Goal: Check status: Check status

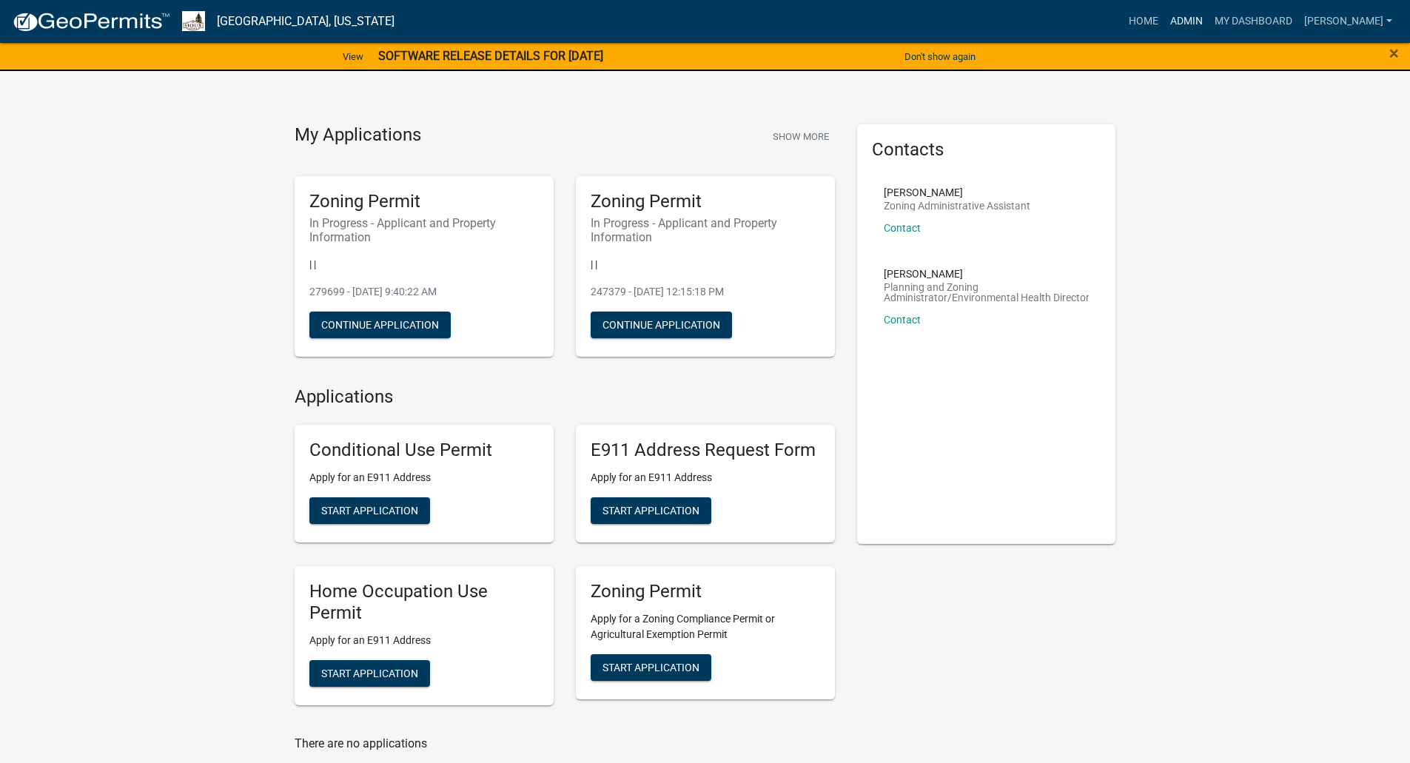
click at [1209, 19] on link "Admin" at bounding box center [1187, 21] width 44 height 28
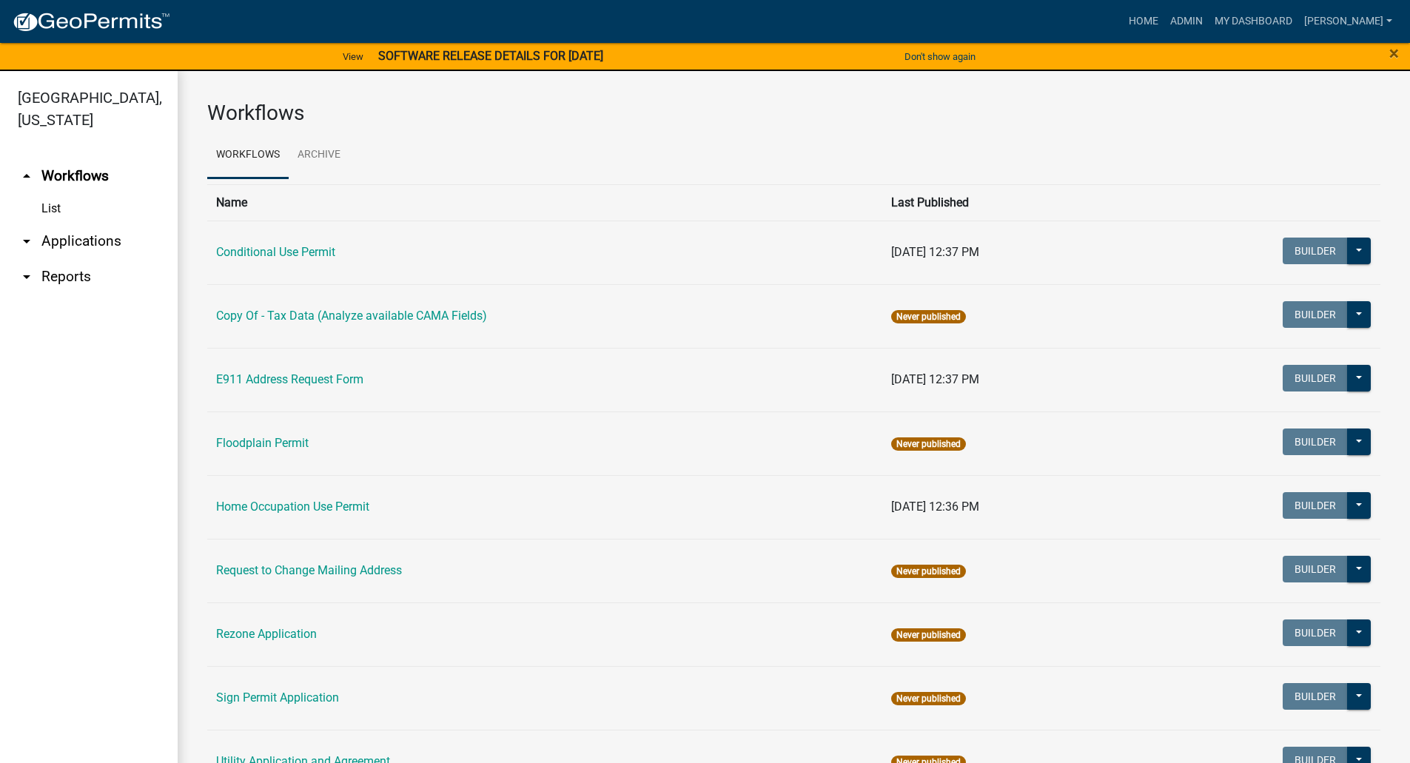
click at [73, 224] on link "arrow_drop_down Applications" at bounding box center [89, 242] width 178 height 36
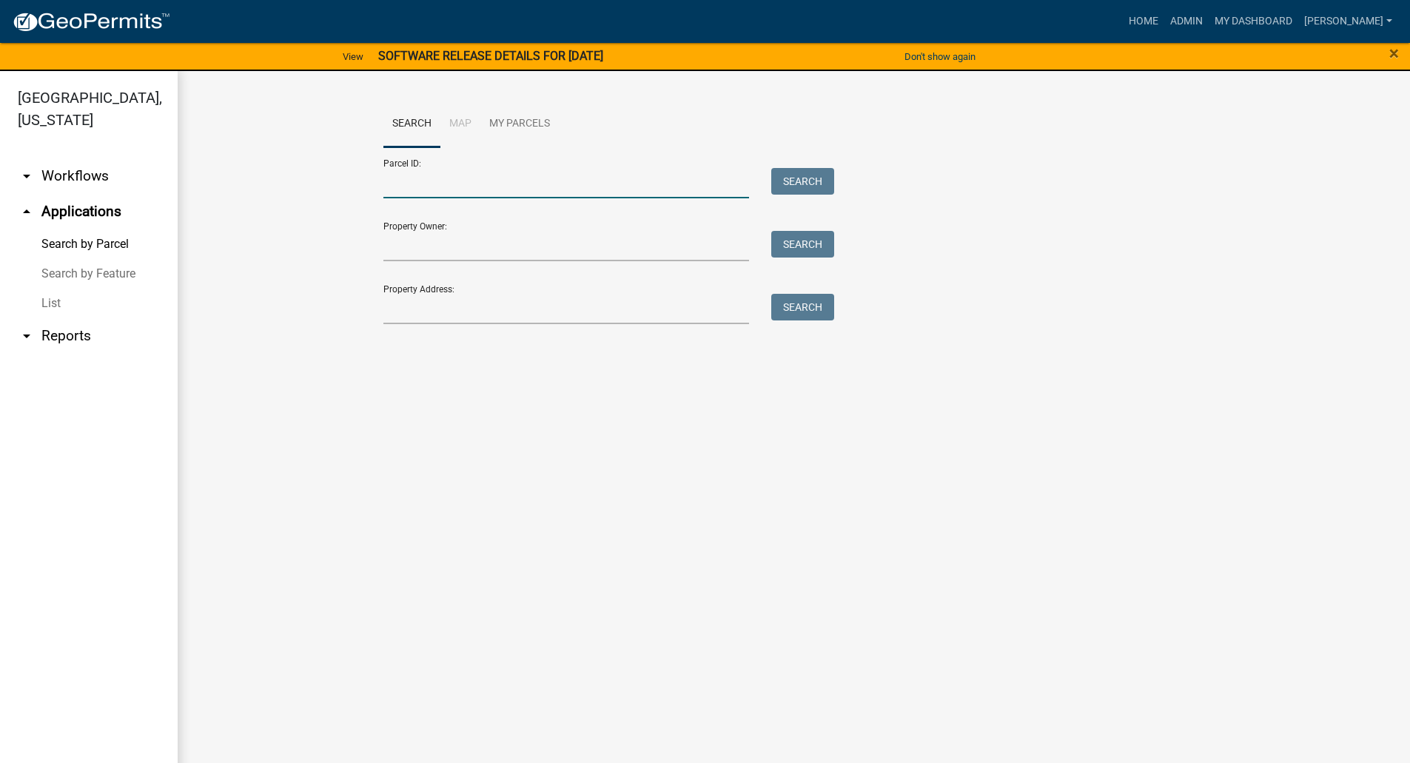
click at [435, 181] on input "Parcel ID:" at bounding box center [567, 183] width 366 height 30
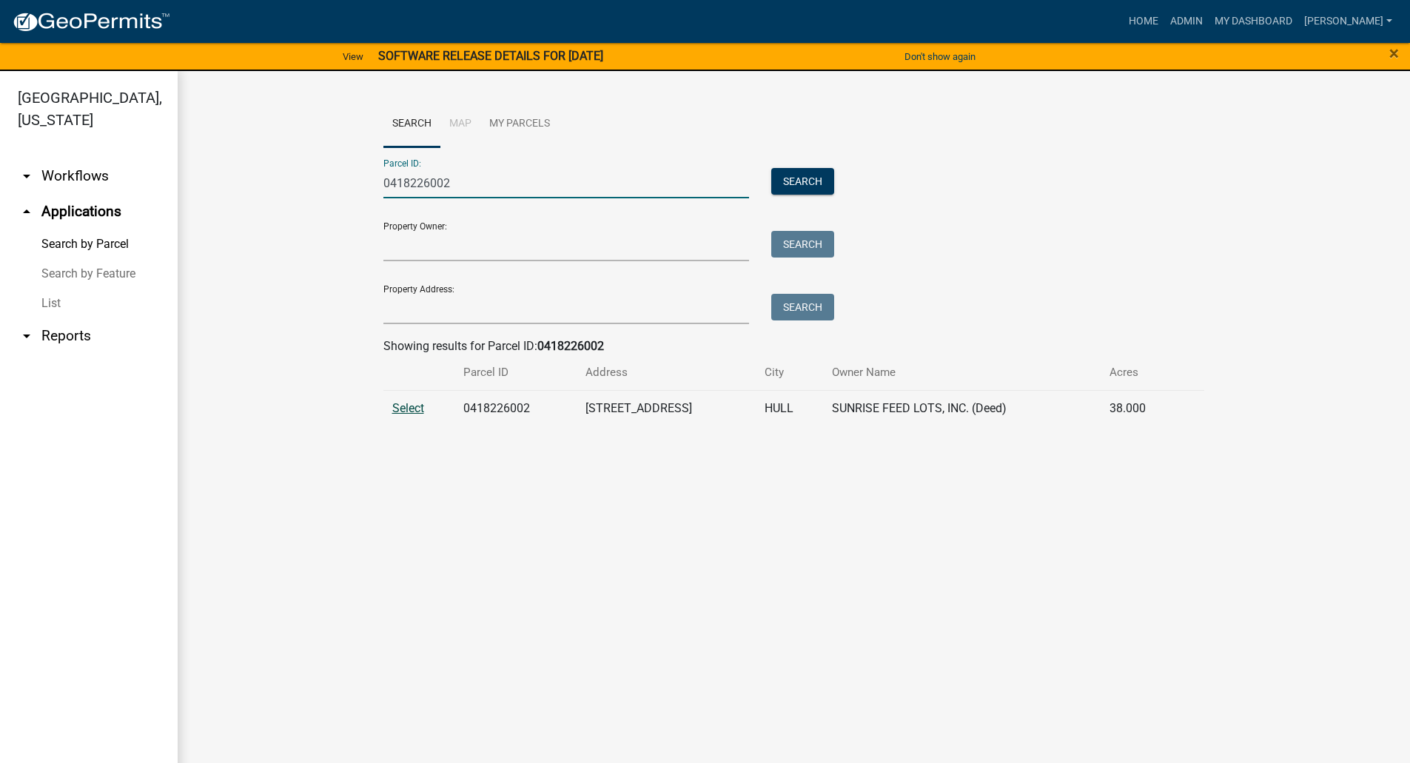
type input "0418226002"
click at [409, 407] on span "Select" at bounding box center [408, 408] width 32 height 14
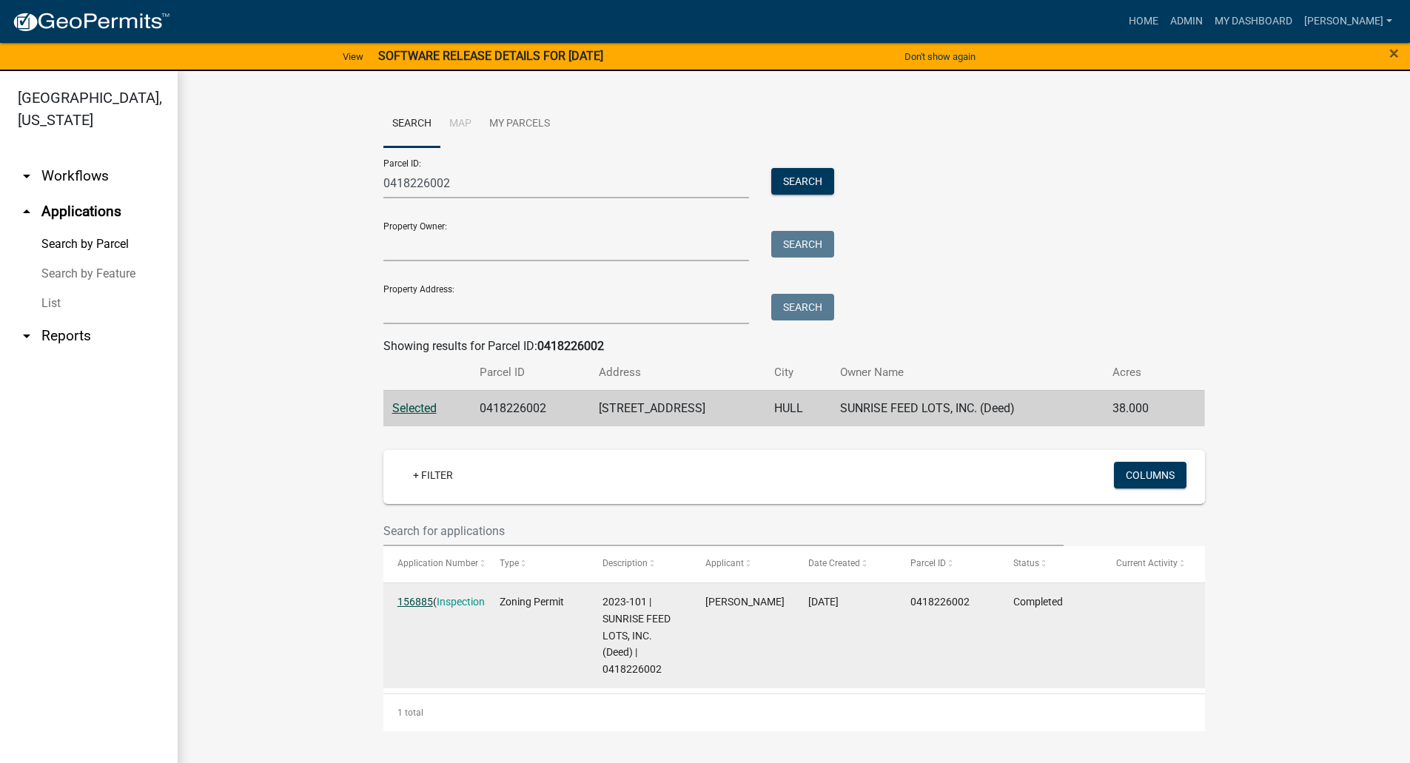
click at [413, 602] on link "156885" at bounding box center [416, 602] width 36 height 12
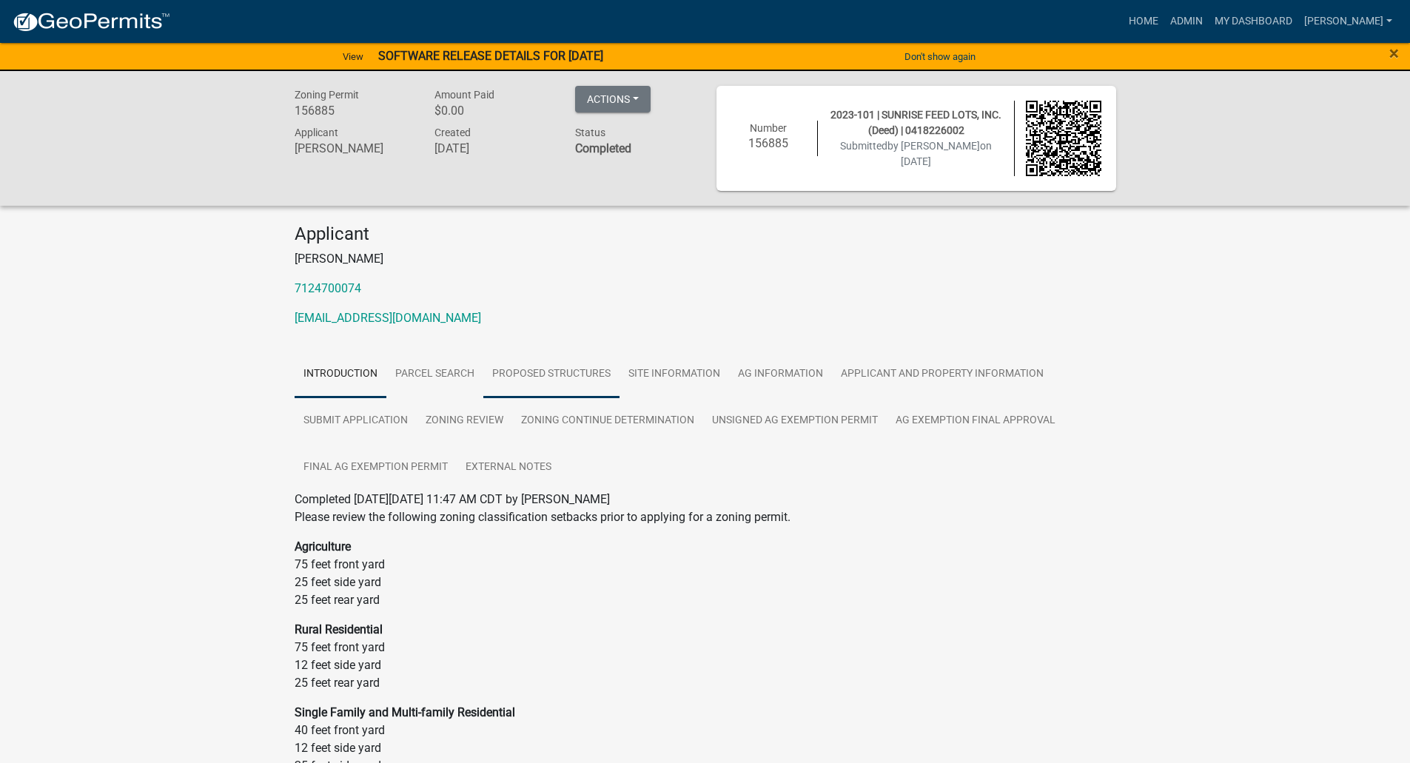
click at [583, 372] on link "Proposed Structures" at bounding box center [551, 374] width 136 height 47
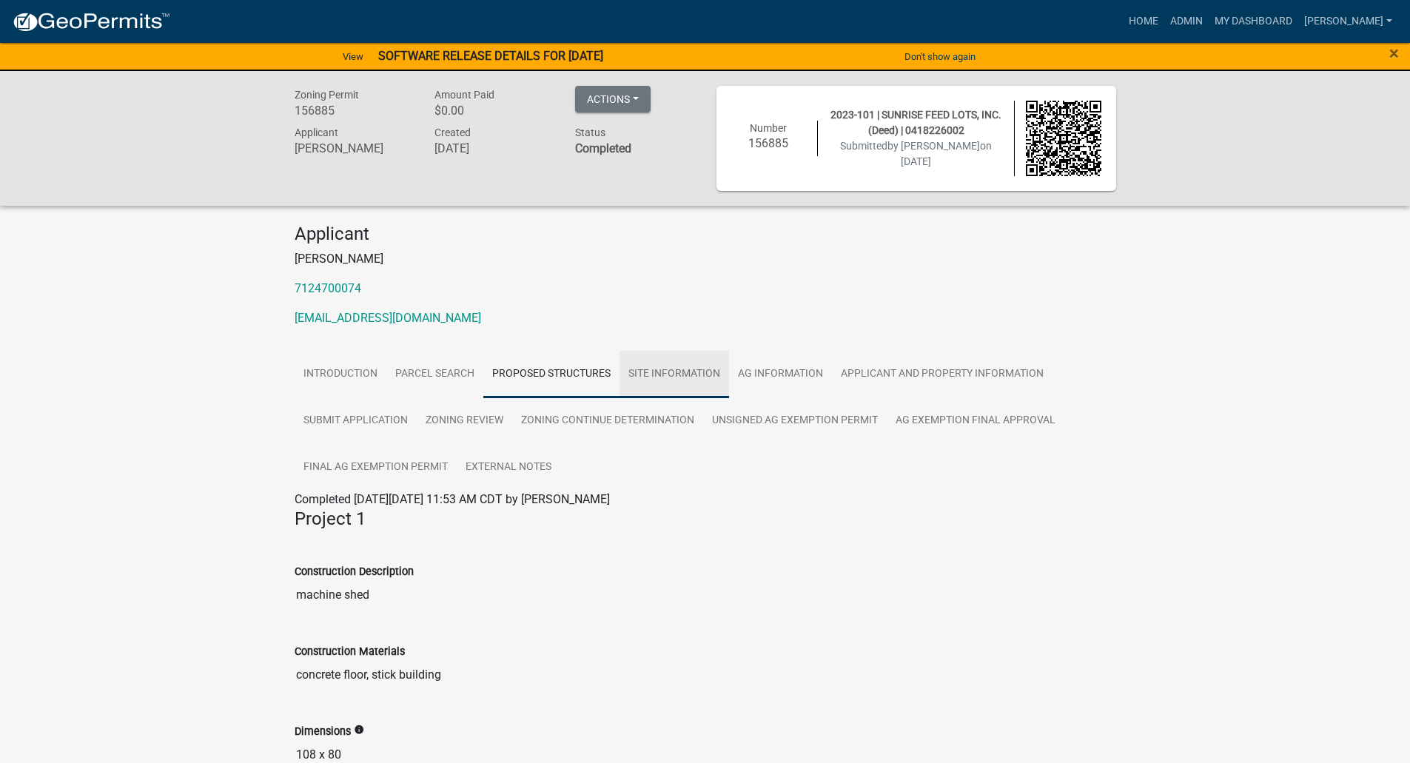
click at [671, 371] on link "Site Information" at bounding box center [675, 374] width 110 height 47
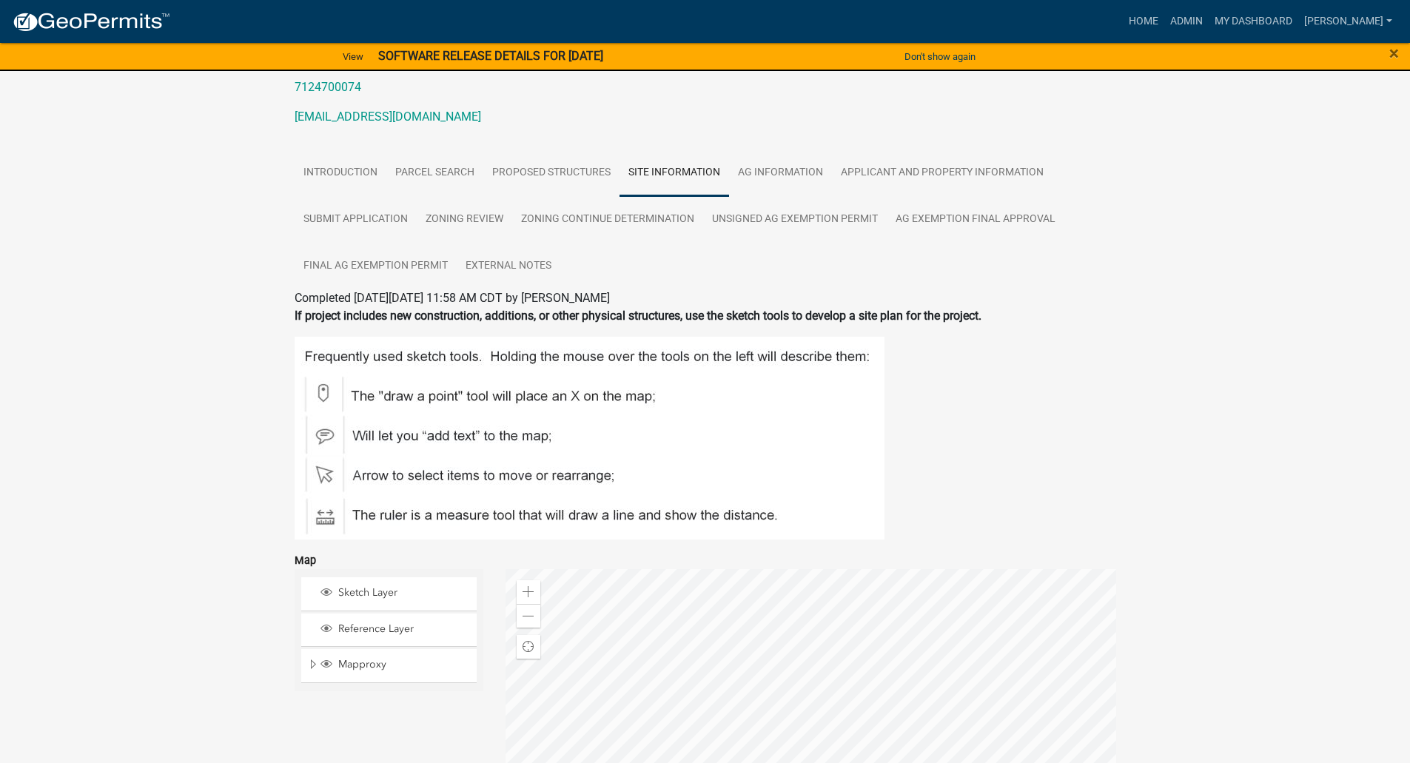
scroll to position [197, 0]
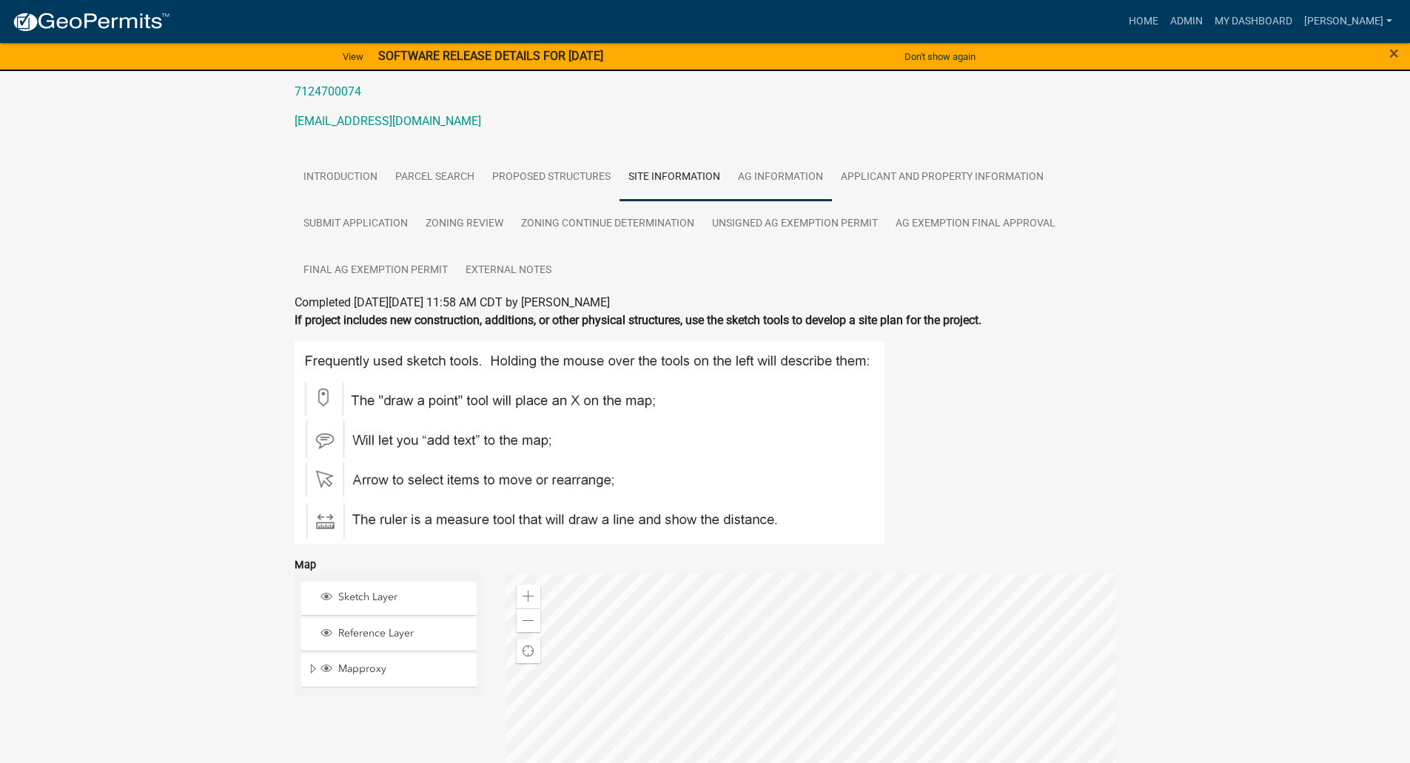
click at [784, 175] on link "Ag Information" at bounding box center [780, 177] width 103 height 47
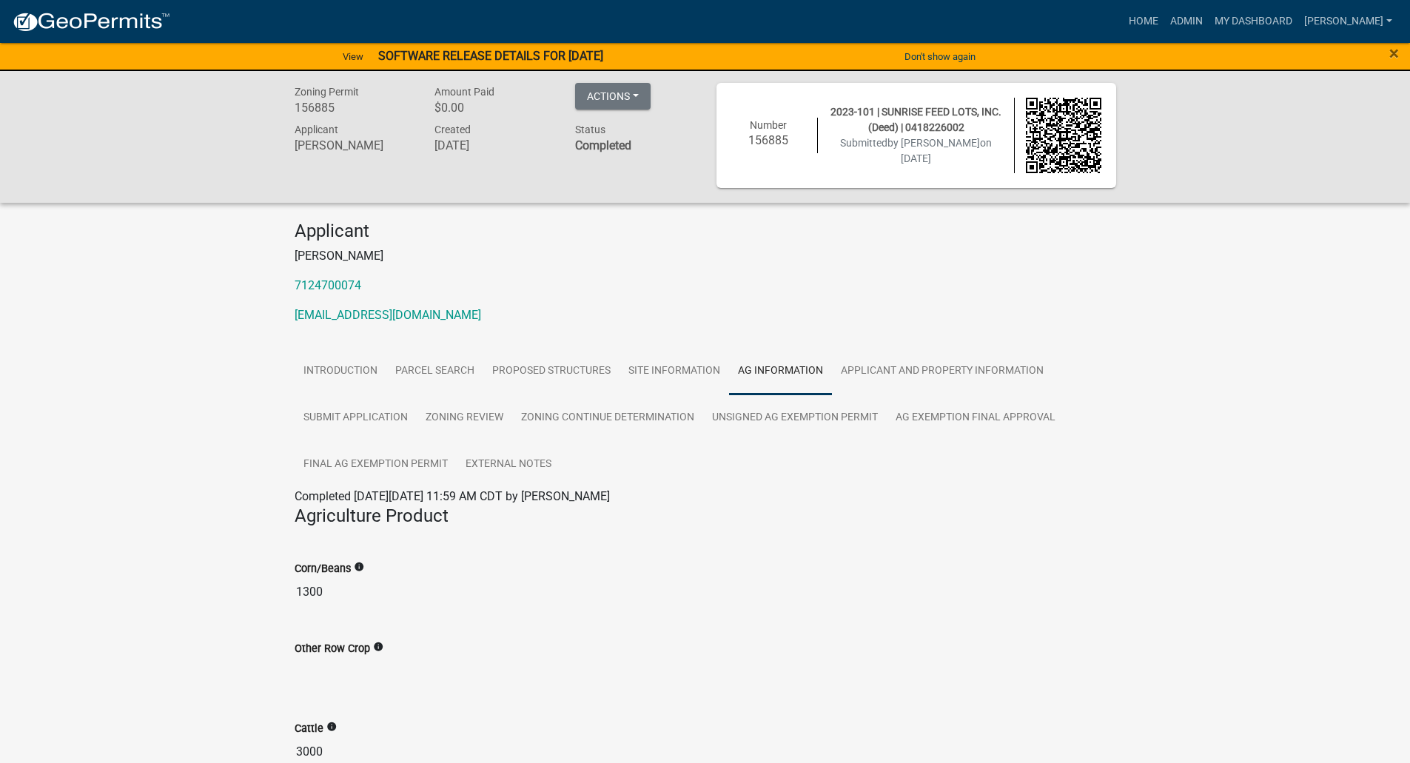
scroll to position [0, 0]
click at [895, 377] on link "Applicant and Property Information" at bounding box center [942, 374] width 221 height 47
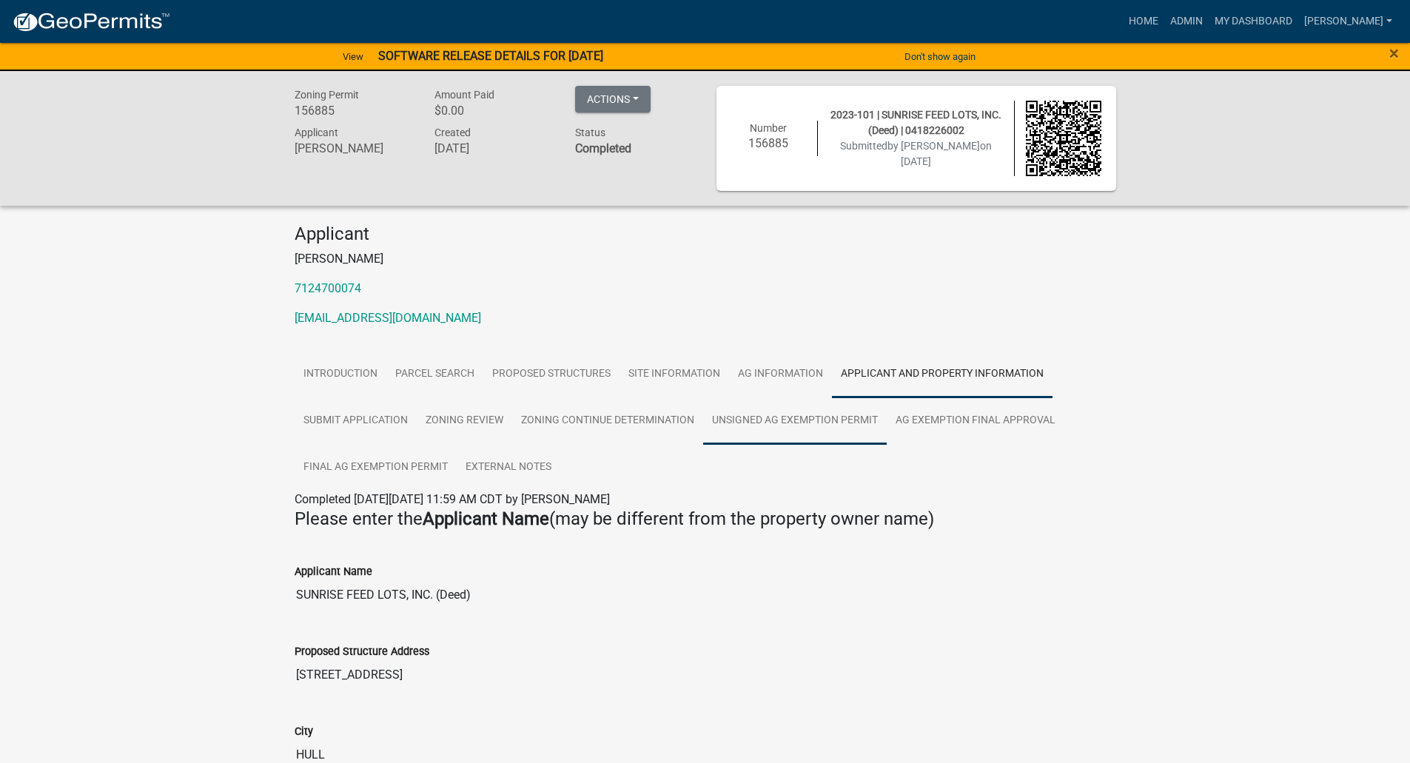
click at [769, 418] on link "Unsigned Ag Exemption Permit" at bounding box center [795, 421] width 184 height 47
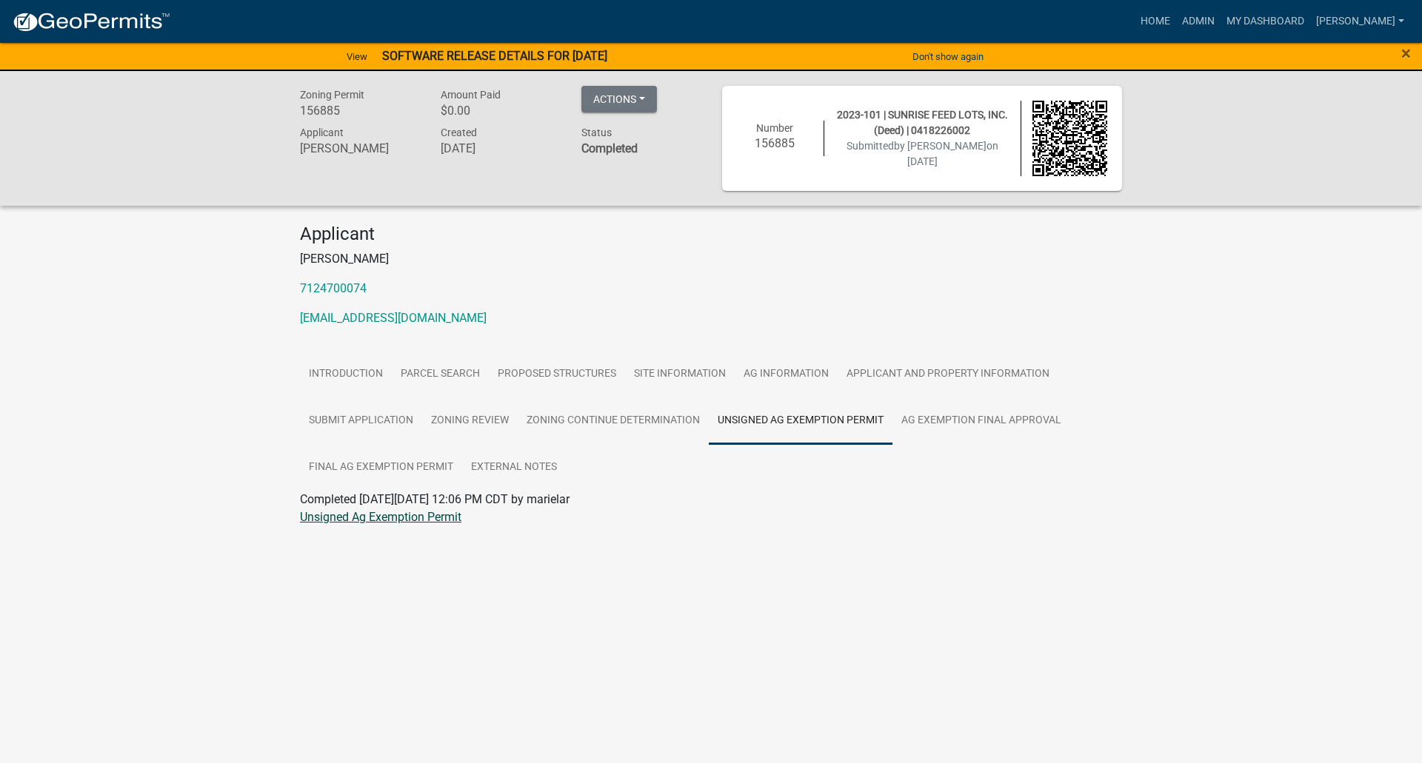
click at [393, 519] on link "Unsigned Ag Exemption Permit" at bounding box center [380, 517] width 161 height 14
click at [942, 421] on link "Ag Exemption Final Approval" at bounding box center [981, 421] width 178 height 47
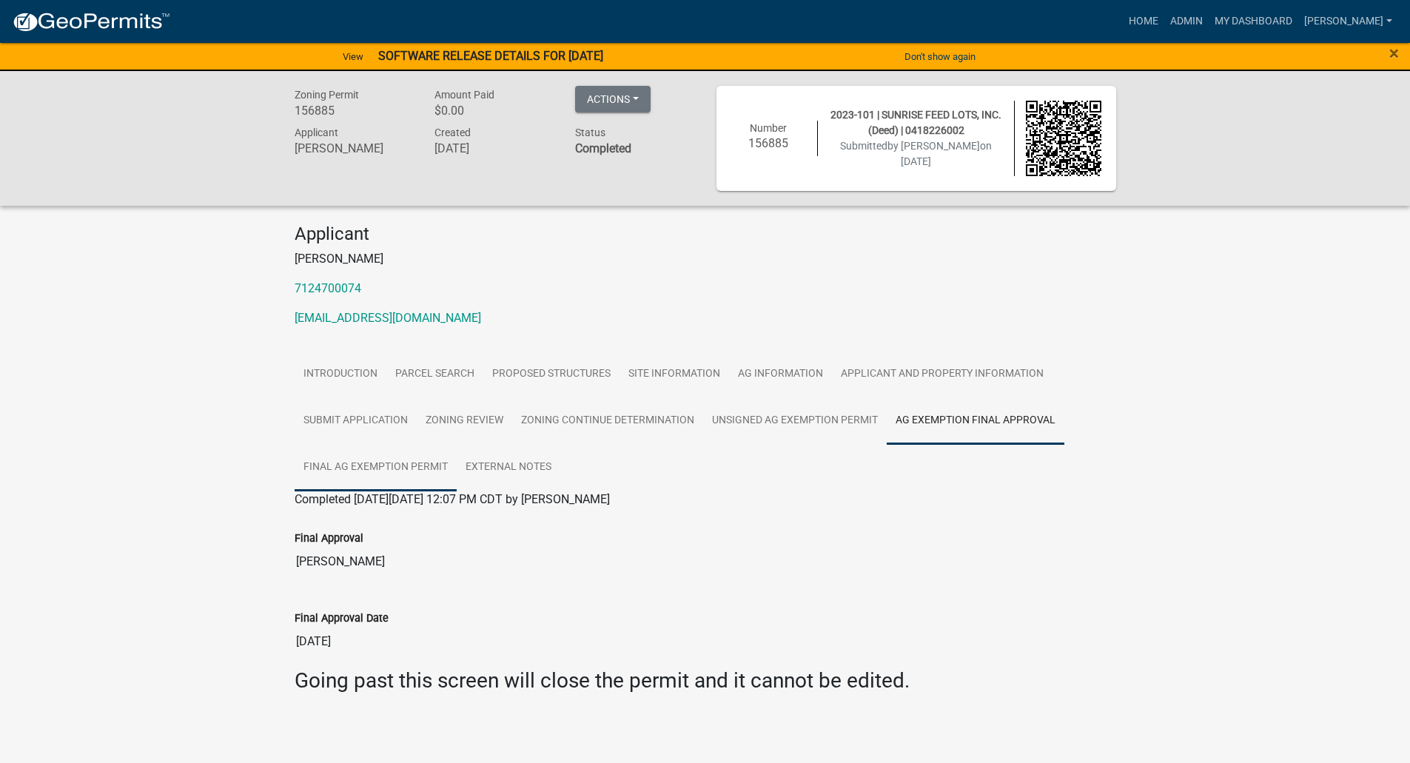
click at [352, 465] on link "Final Ag Exemption Permit" at bounding box center [376, 467] width 162 height 47
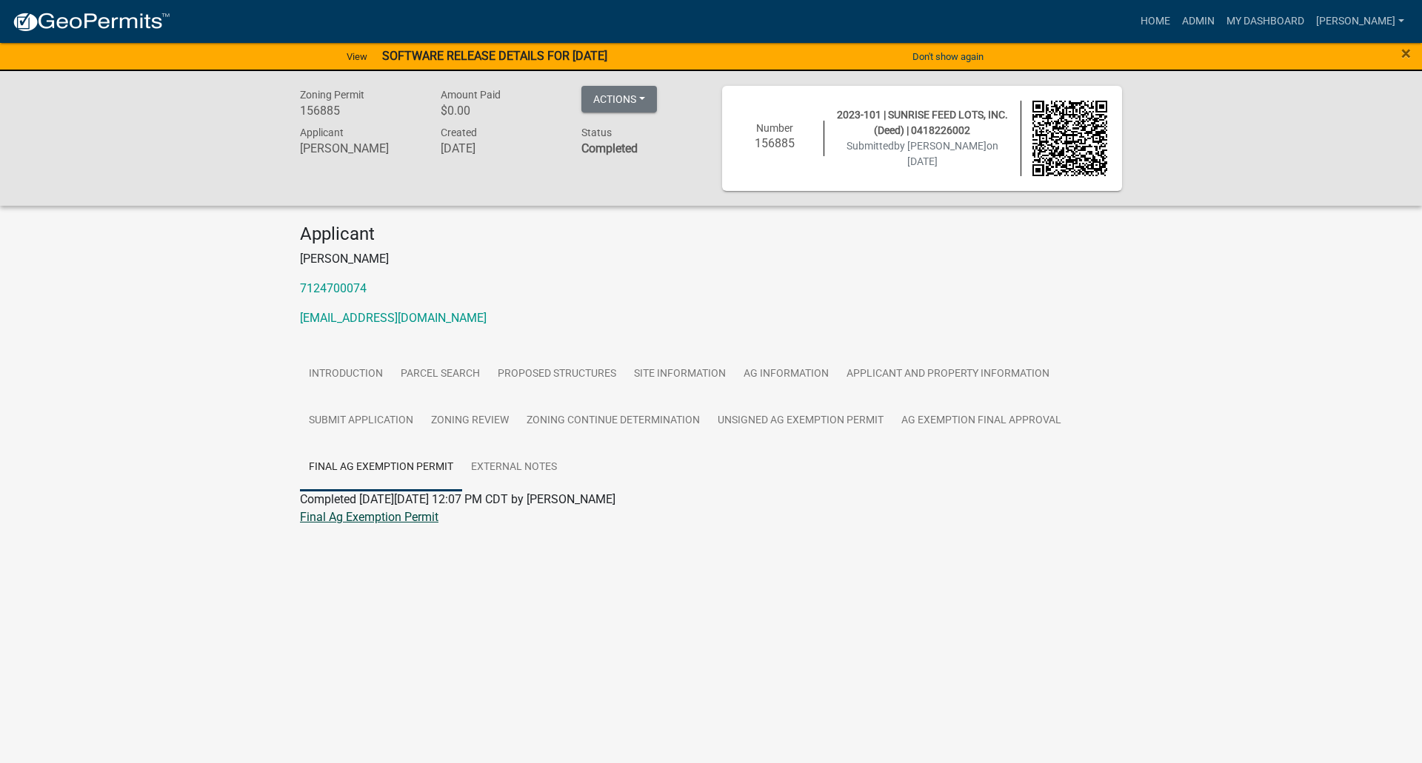
click at [358, 521] on link "Final Ag Exemption Permit" at bounding box center [369, 517] width 138 height 14
click at [540, 468] on link "External Notes" at bounding box center [514, 467] width 104 height 47
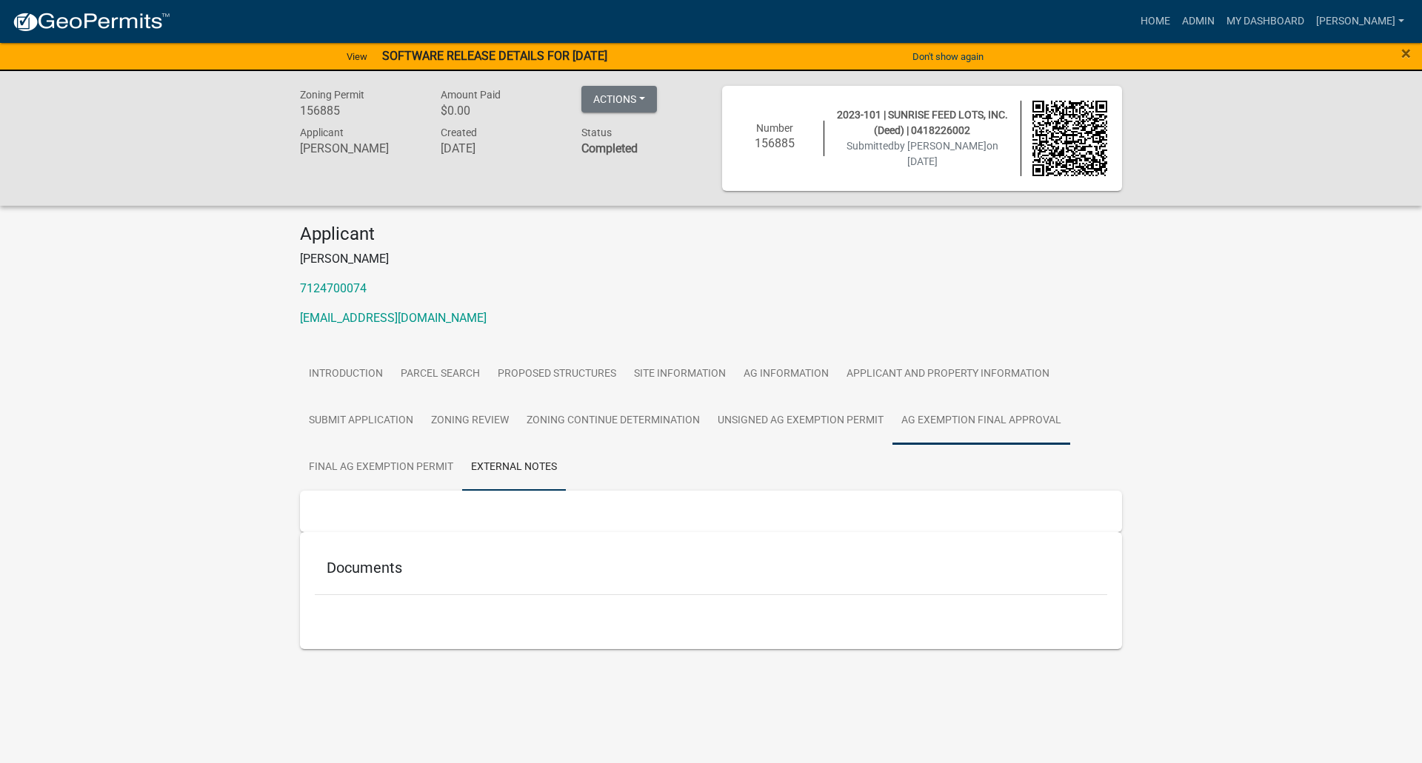
click at [964, 420] on link "Ag Exemption Final Approval" at bounding box center [981, 421] width 178 height 47
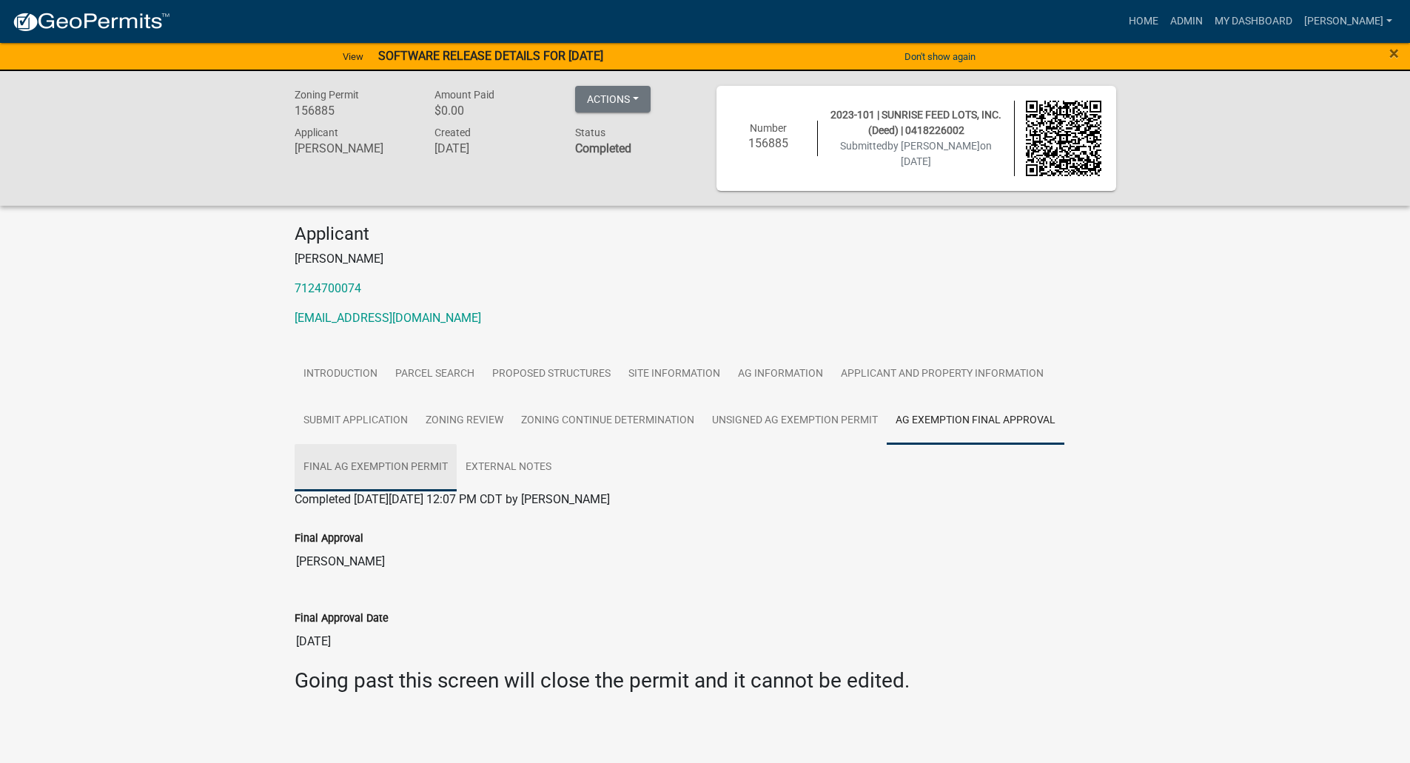
click at [378, 466] on link "Final Ag Exemption Permit" at bounding box center [376, 467] width 162 height 47
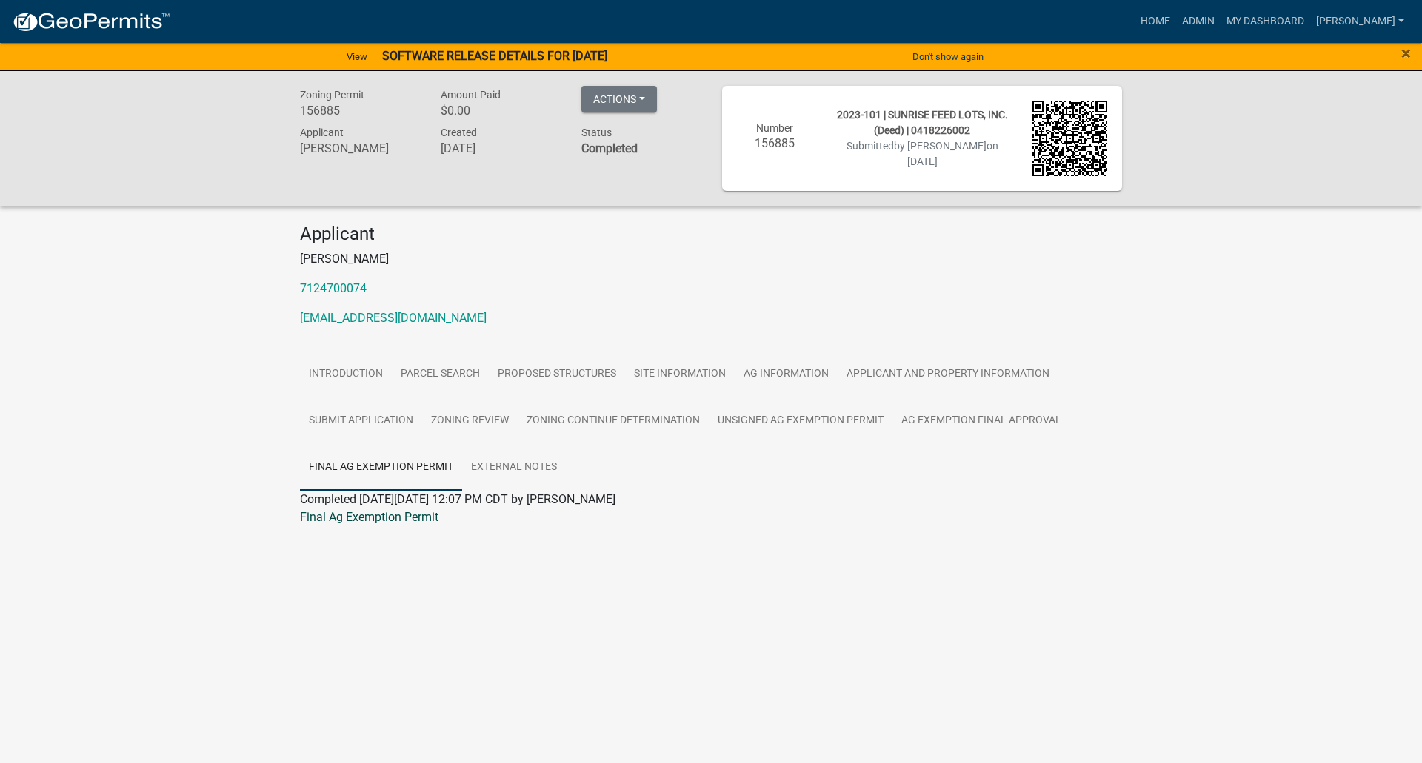
click at [374, 517] on link "Final Ag Exemption Permit" at bounding box center [369, 517] width 138 height 14
